Goal: Information Seeking & Learning: Learn about a topic

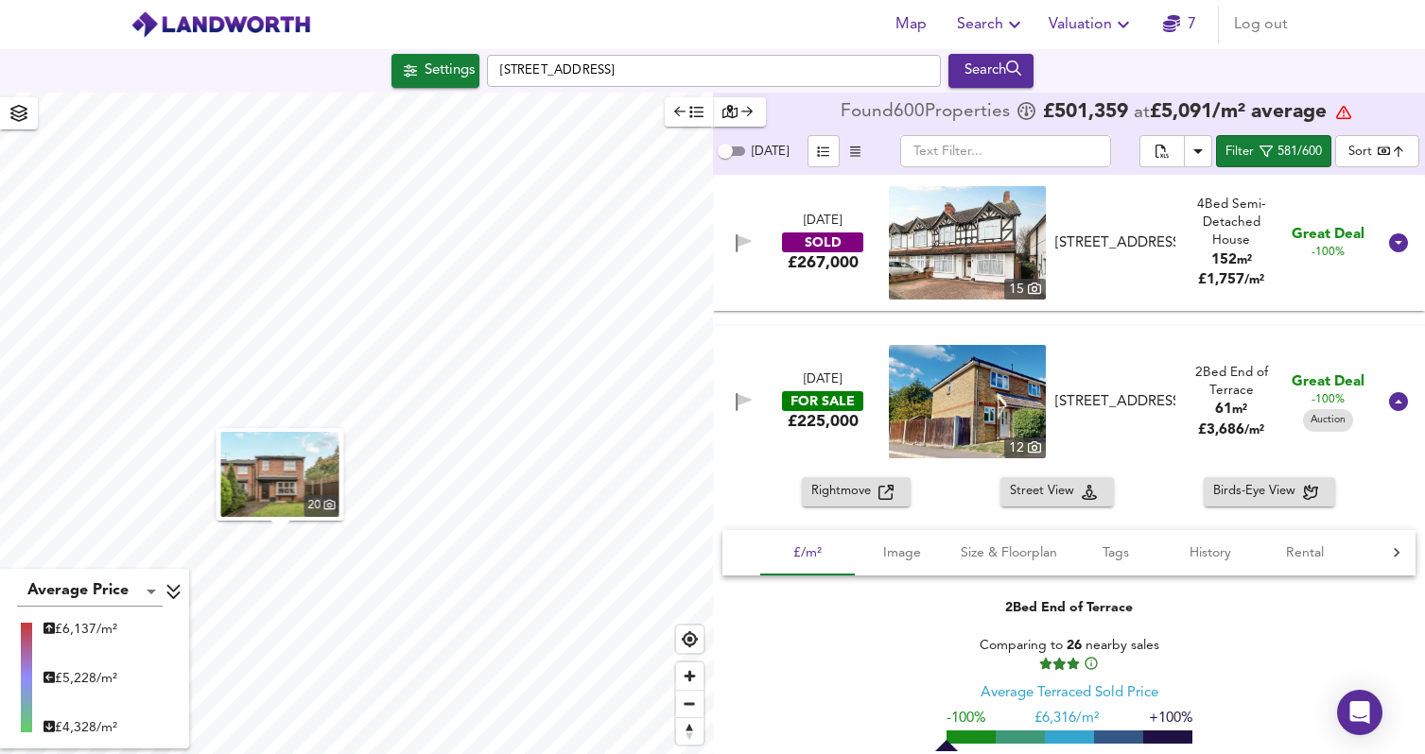
scroll to position [19074, 0]
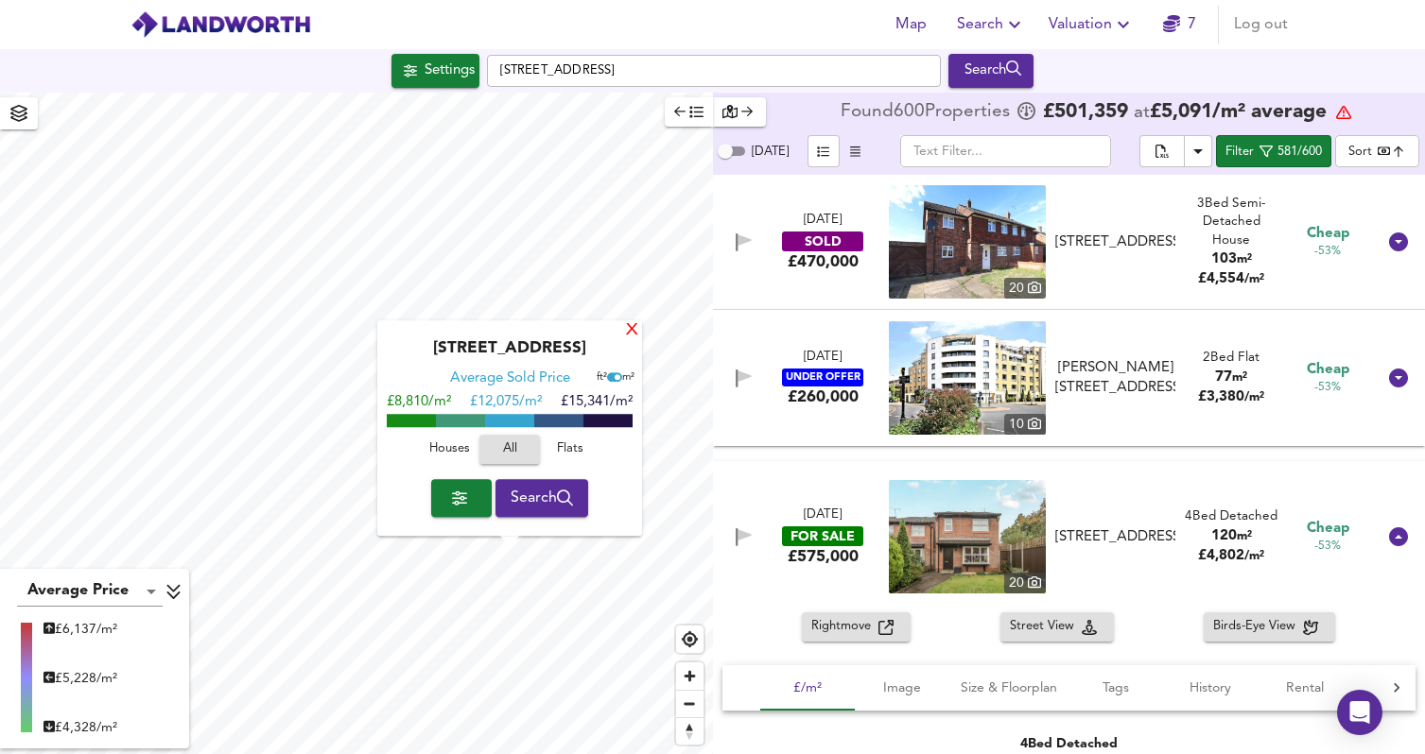
click at [629, 330] on div "X" at bounding box center [632, 331] width 16 height 18
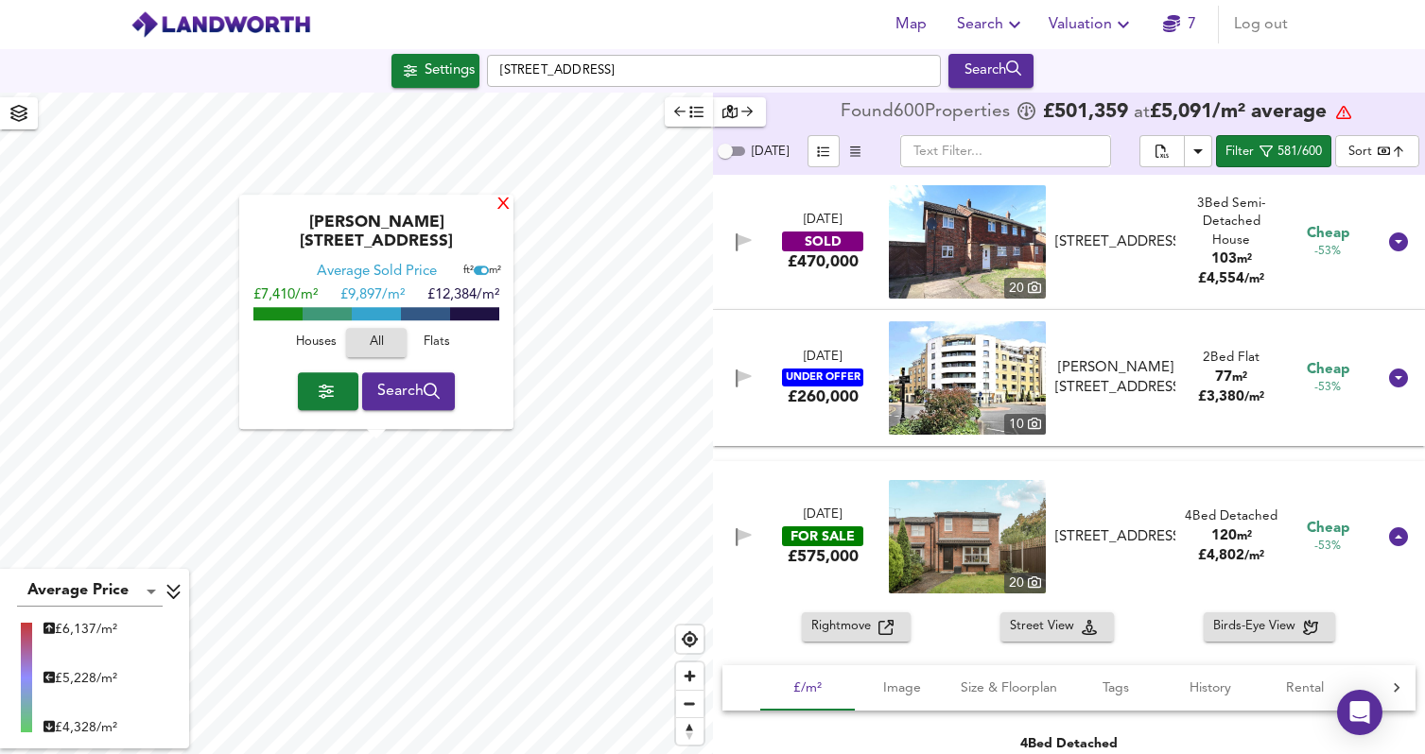
click at [495, 215] on div "X" at bounding box center [503, 206] width 16 height 18
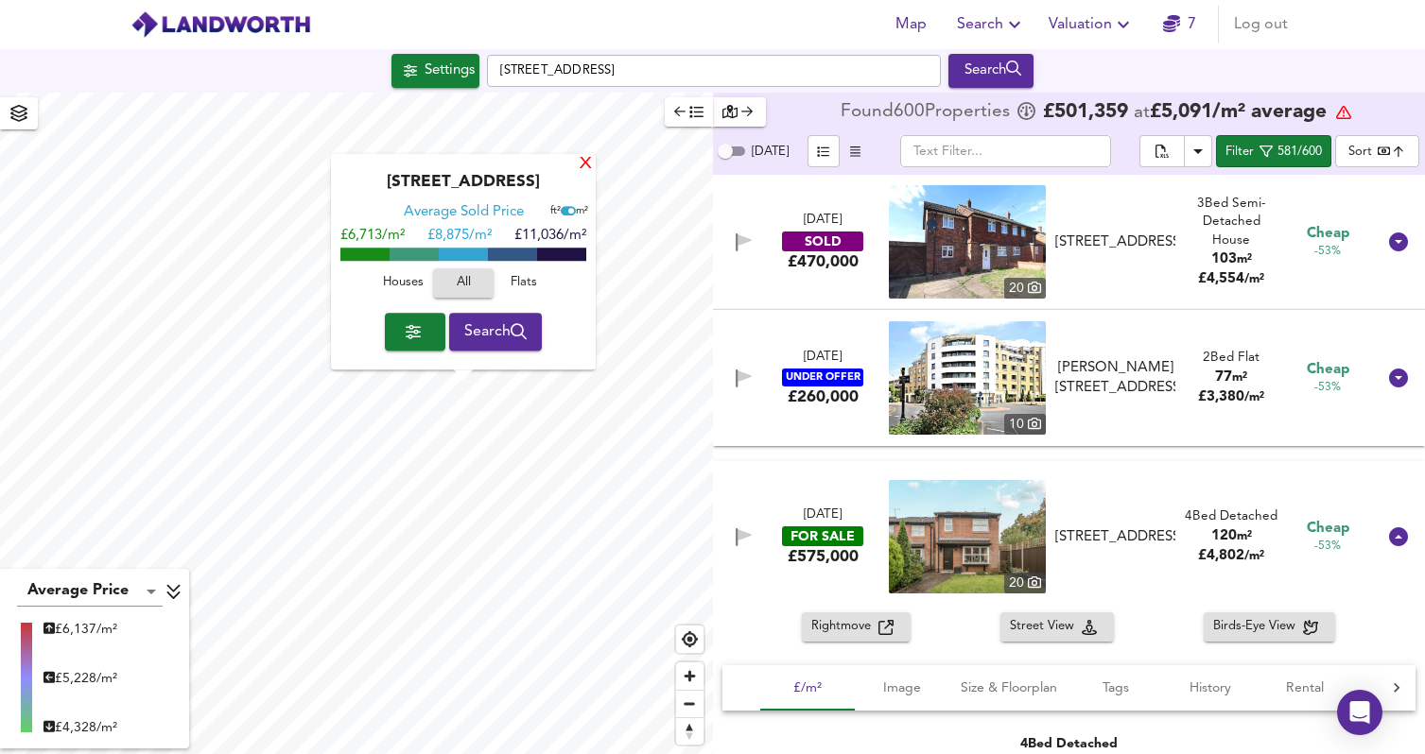
click at [583, 165] on div "X" at bounding box center [586, 165] width 16 height 18
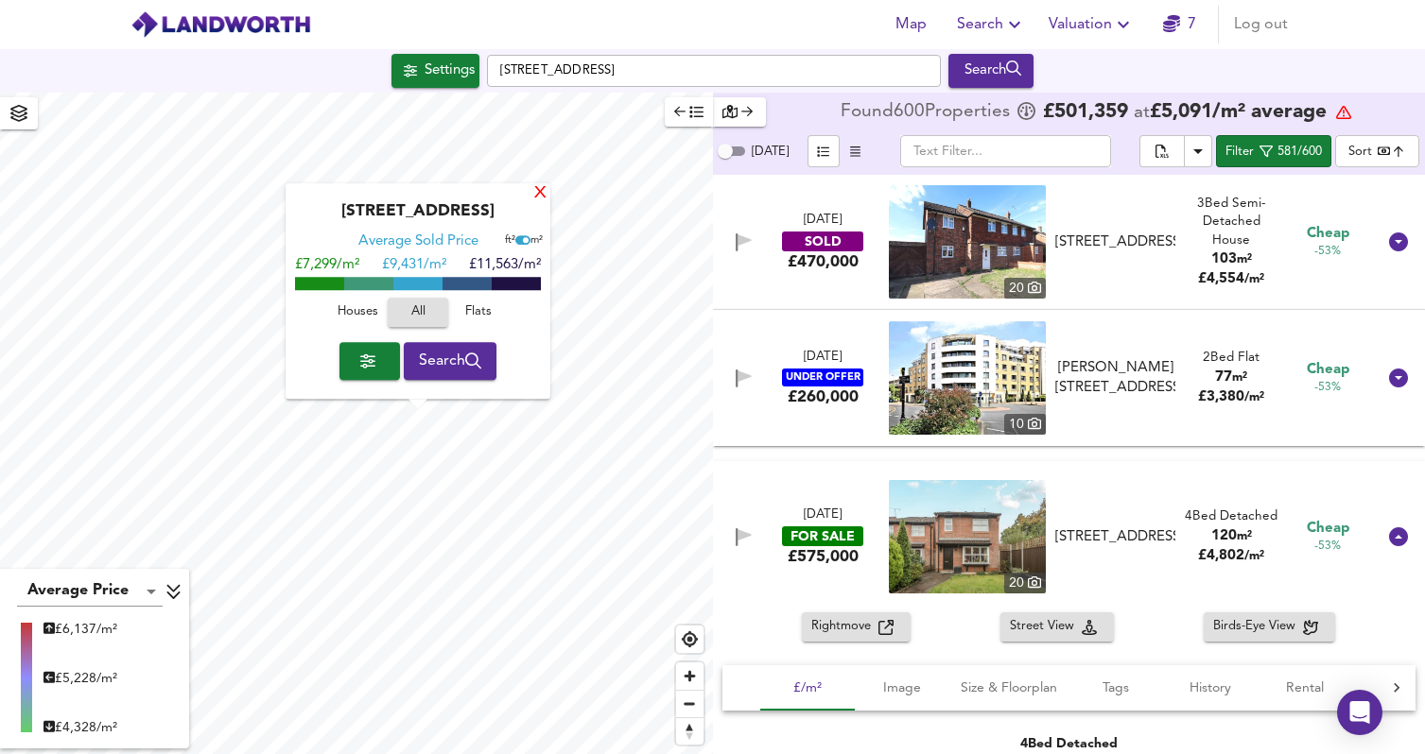
click at [538, 190] on div "X" at bounding box center [540, 194] width 16 height 18
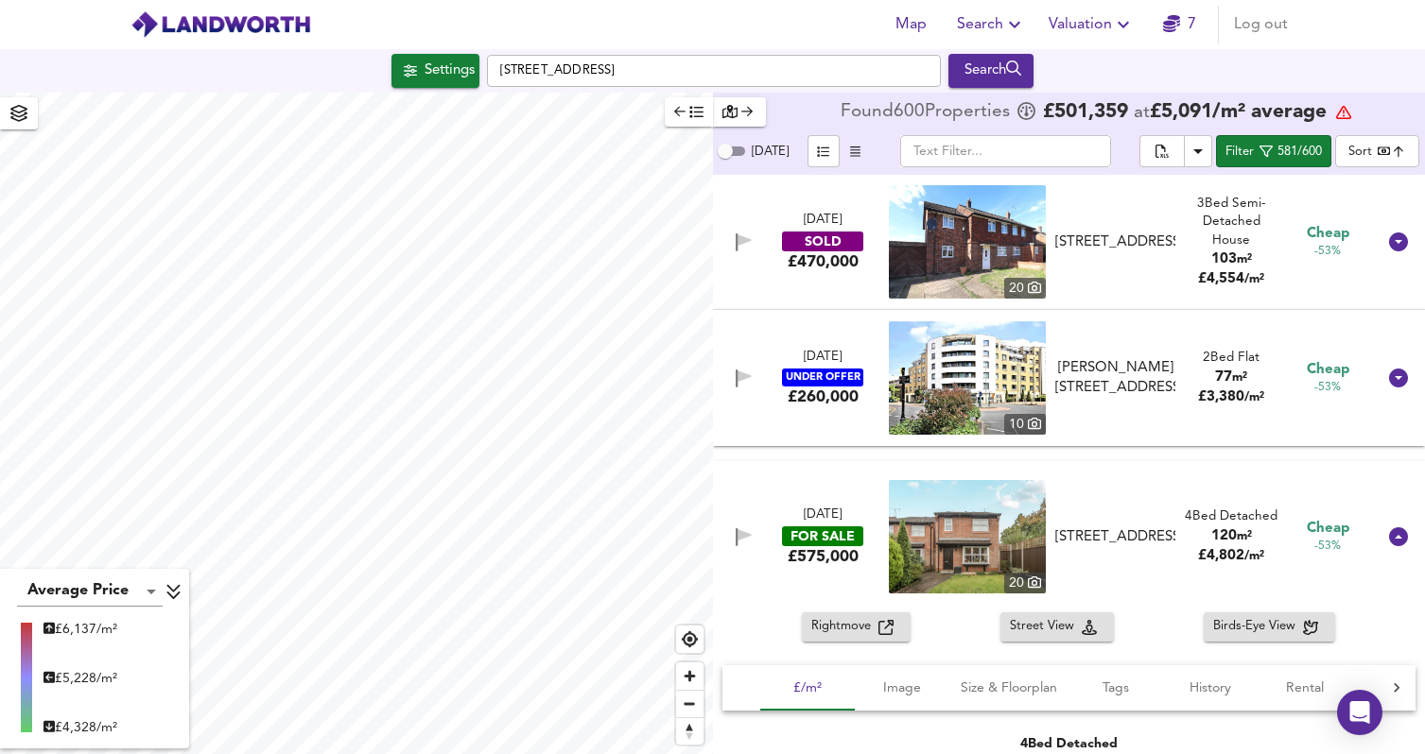
click at [641, 52] on div "Map Search Valuation 7 Log out Settings [GEOGRAPHIC_DATA] Search Average Price …" at bounding box center [712, 377] width 1425 height 754
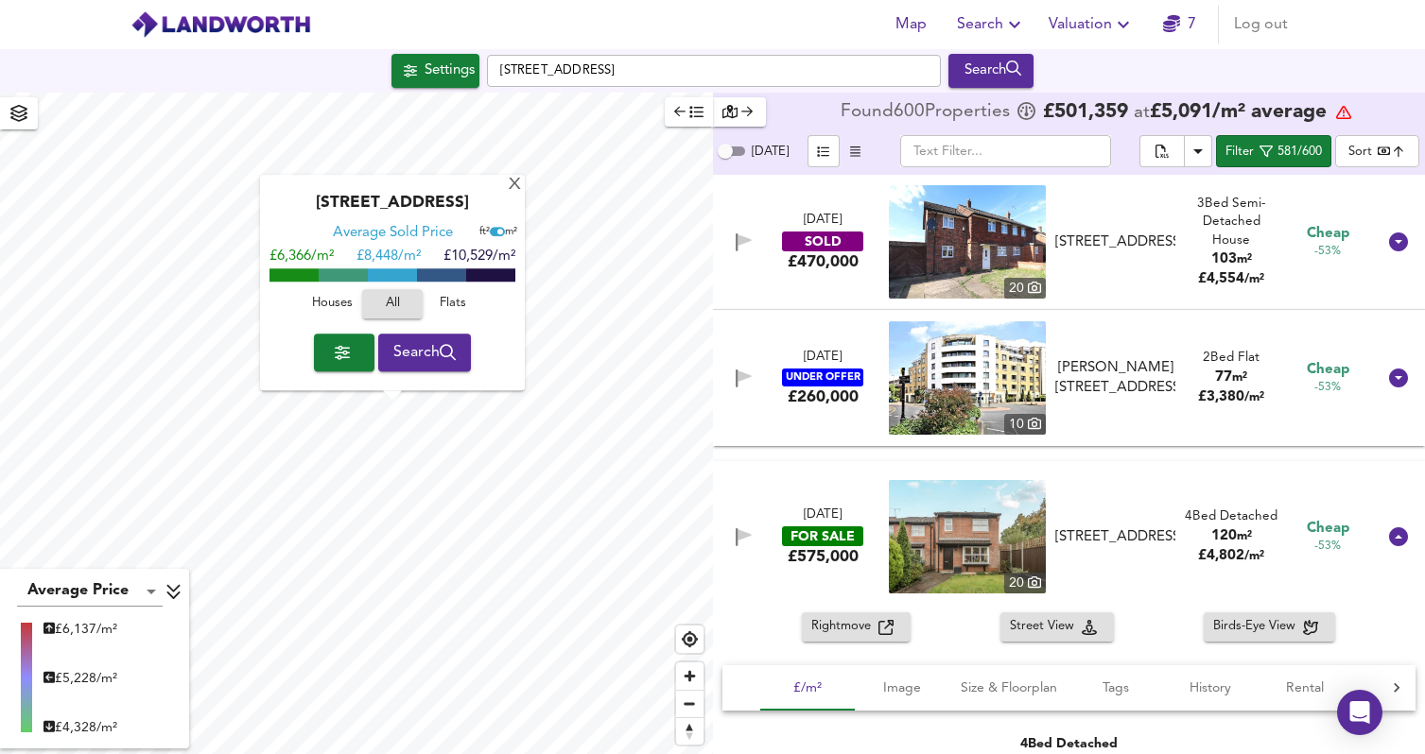
click at [523, 178] on div "[GEOGRAPHIC_DATA] Average Sold Price ft² m² £6,366/m² £ 8,448/m² £10,529/m² Hou…" at bounding box center [392, 284] width 265 height 216
click at [517, 185] on div "X" at bounding box center [515, 186] width 16 height 18
